Goal: Information Seeking & Learning: Learn about a topic

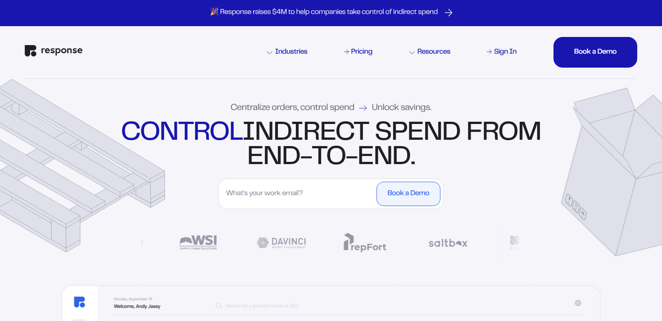
click at [360, 132] on div "control indirect spend from end-to-end." at bounding box center [331, 145] width 425 height 49
click at [323, 121] on div "control indirect spend from end-to-end." at bounding box center [331, 145] width 425 height 49
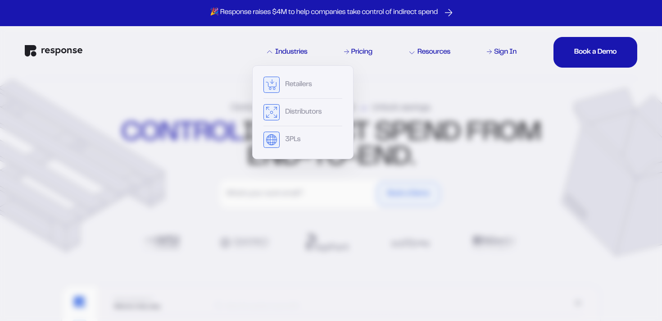
click at [295, 56] on div "Industries" at bounding box center [287, 52] width 41 height 7
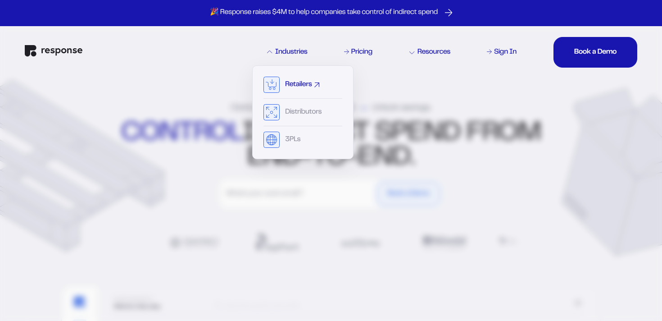
click at [285, 82] on div "Retailers" at bounding box center [298, 84] width 27 height 7
click at [291, 82] on div "Retailers" at bounding box center [298, 84] width 27 height 7
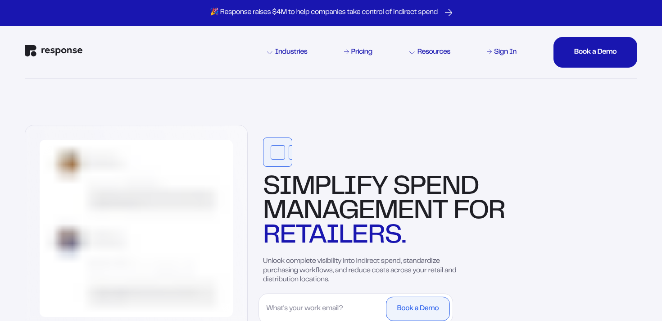
click at [333, 133] on img at bounding box center [331, 232] width 649 height 309
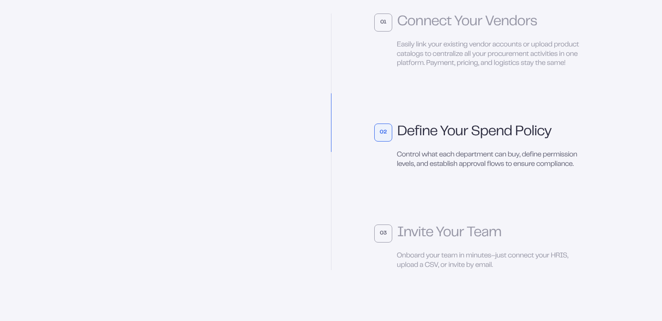
scroll to position [2400, 0]
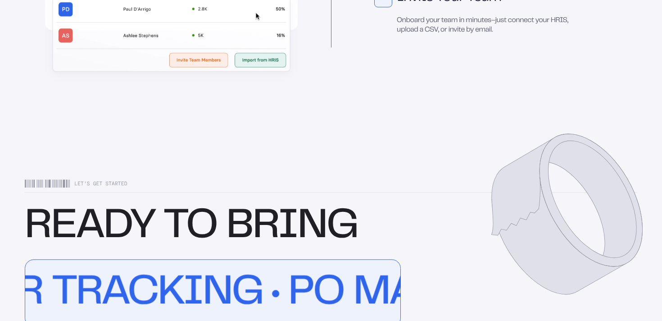
click at [369, 174] on section "Let's get started READY TO BRING Real-Time Data top vendors powerful controls O…" at bounding box center [331, 320] width 649 height 369
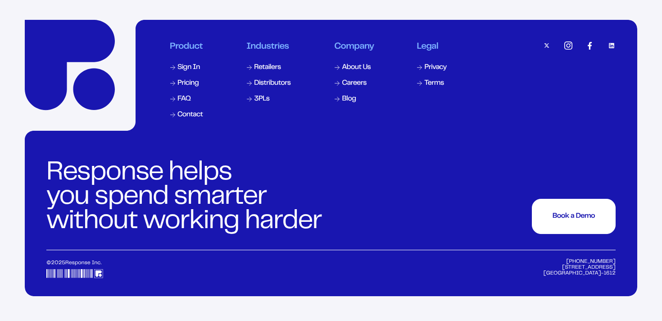
scroll to position [2917, 0]
